Goal: Check status

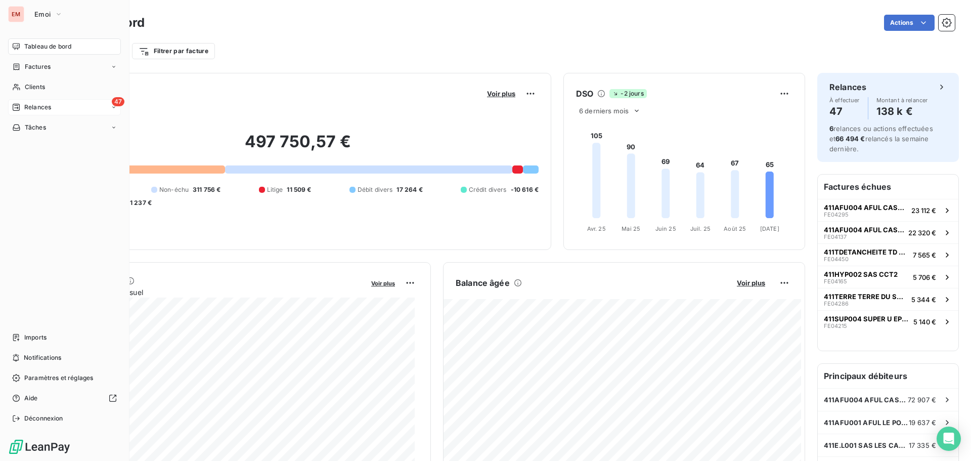
click at [27, 110] on span "Relances" at bounding box center [37, 107] width 27 height 9
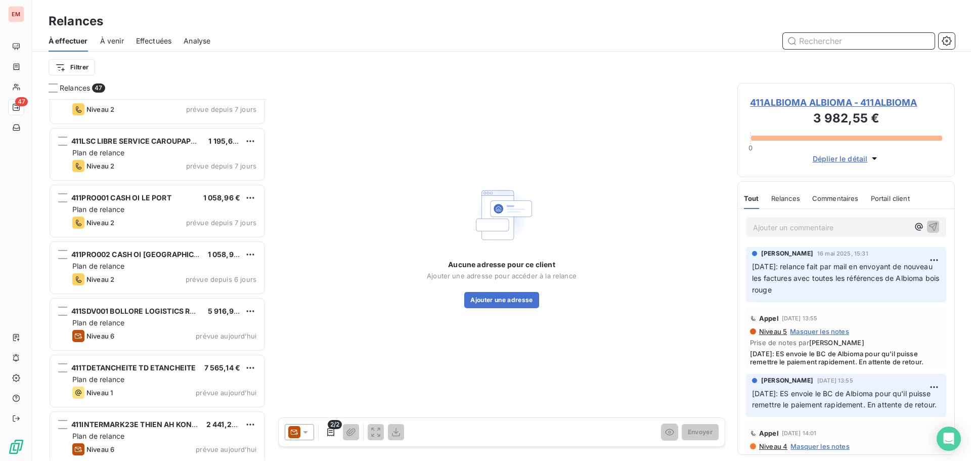
scroll to position [2302, 0]
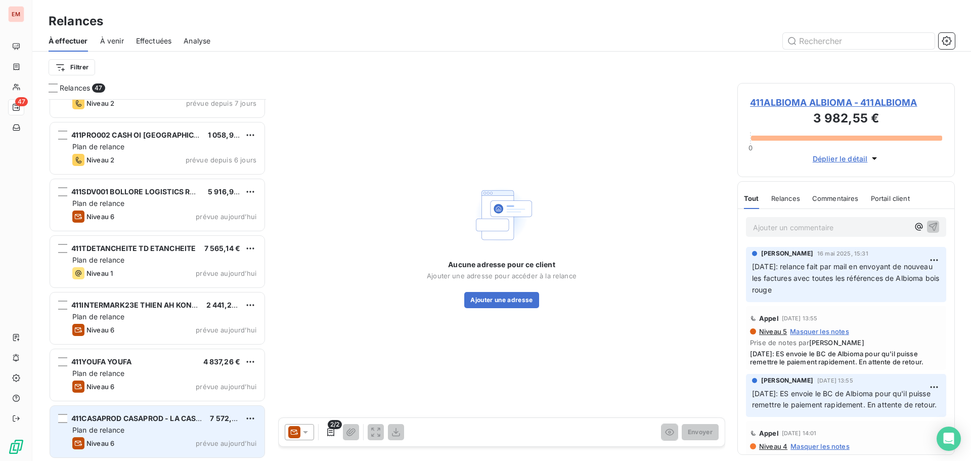
click at [140, 426] on div "Plan de relance" at bounding box center [164, 430] width 184 height 10
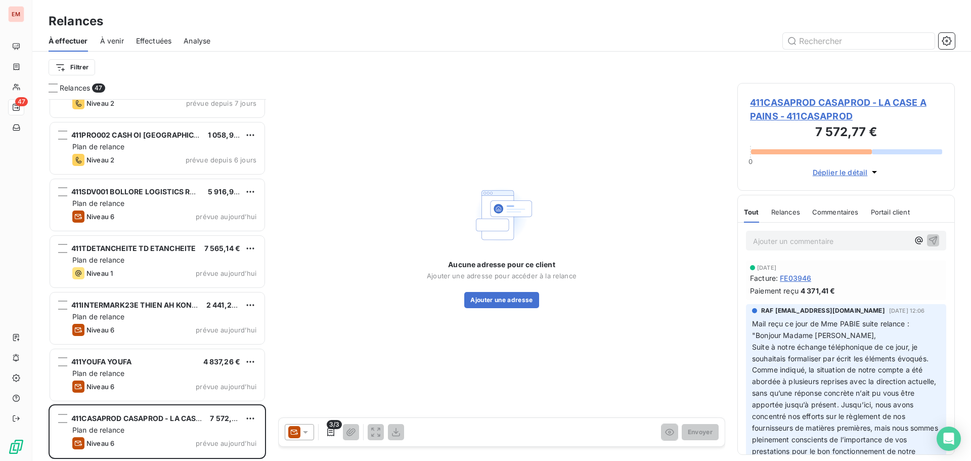
click at [310, 434] on icon at bounding box center [306, 432] width 10 height 10
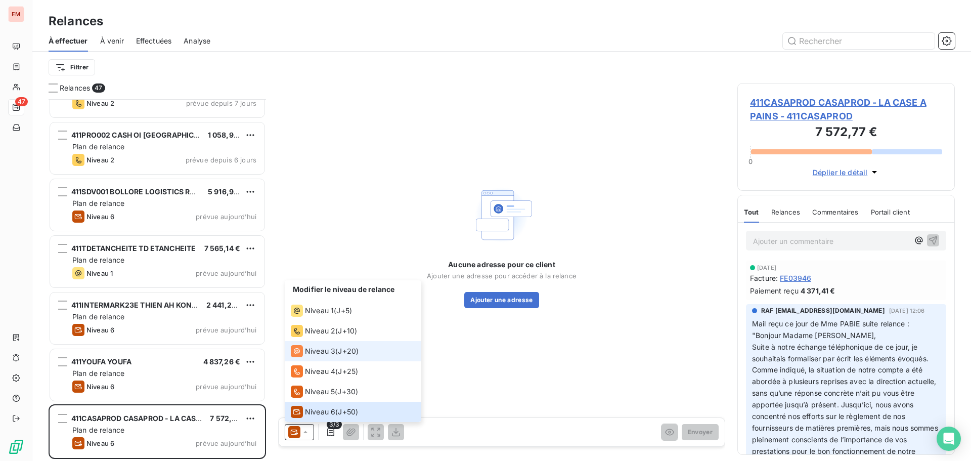
click at [323, 356] on div "Niveau 3" at bounding box center [313, 351] width 45 height 12
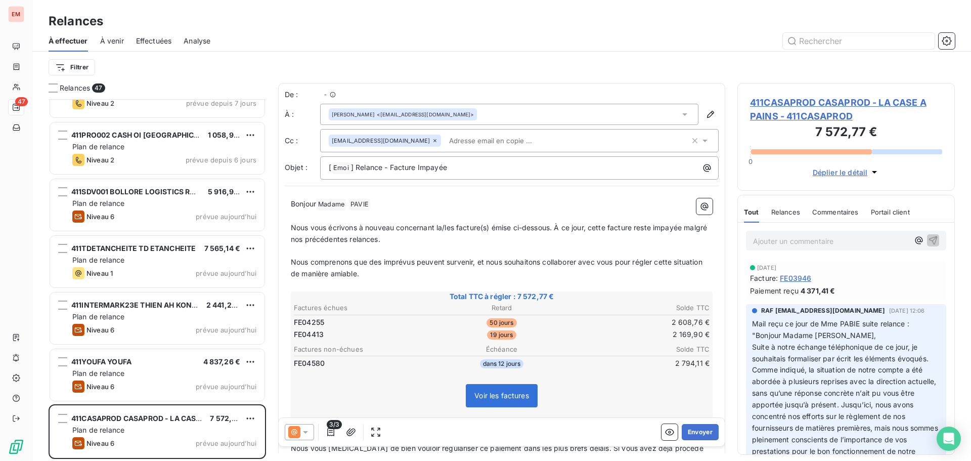
scroll to position [354, 210]
